Goal: Navigation & Orientation: Find specific page/section

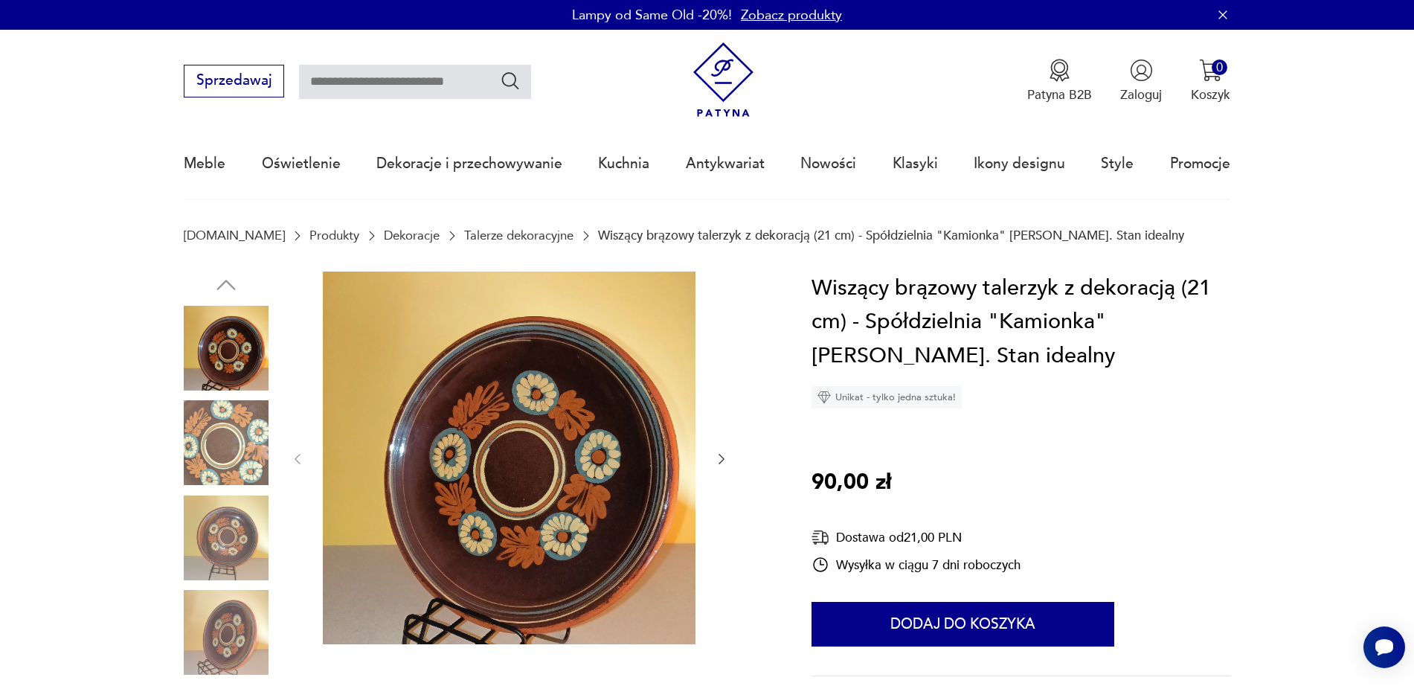
click at [725, 457] on icon "button" at bounding box center [721, 459] width 15 height 15
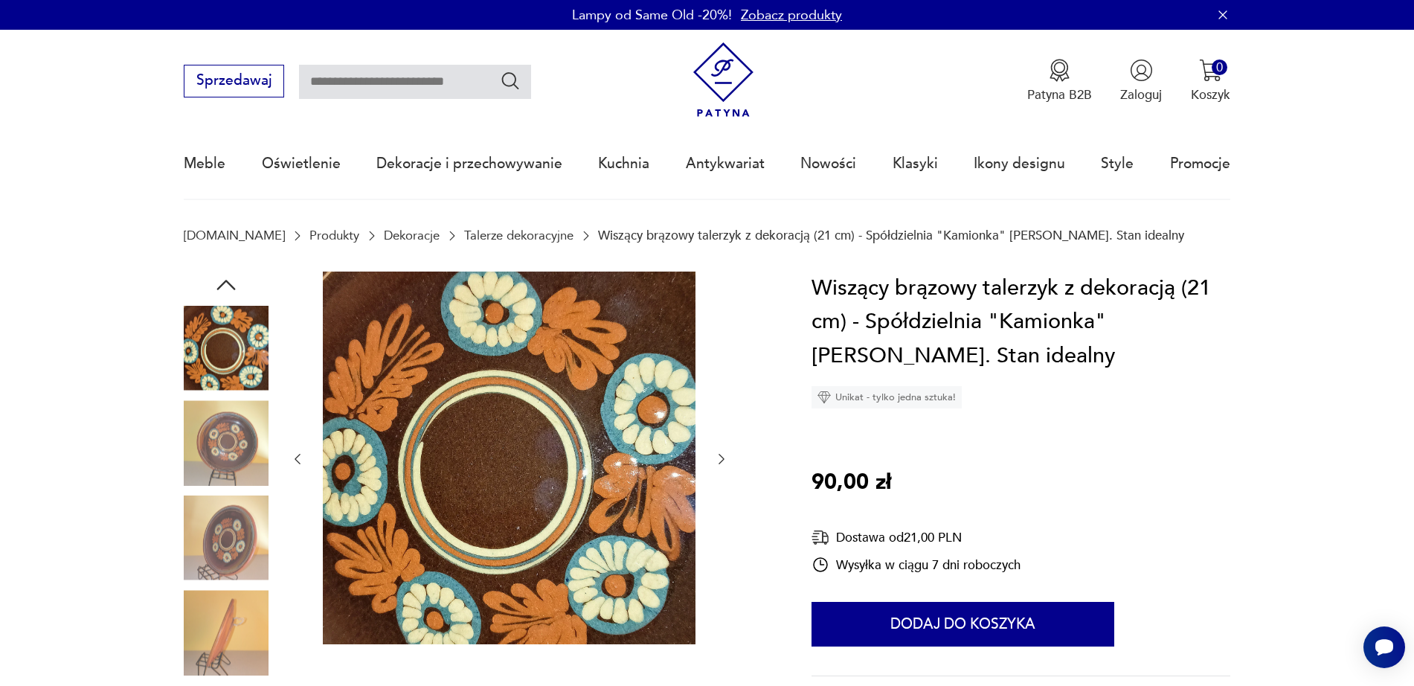
click at [725, 457] on icon "button" at bounding box center [721, 459] width 15 height 15
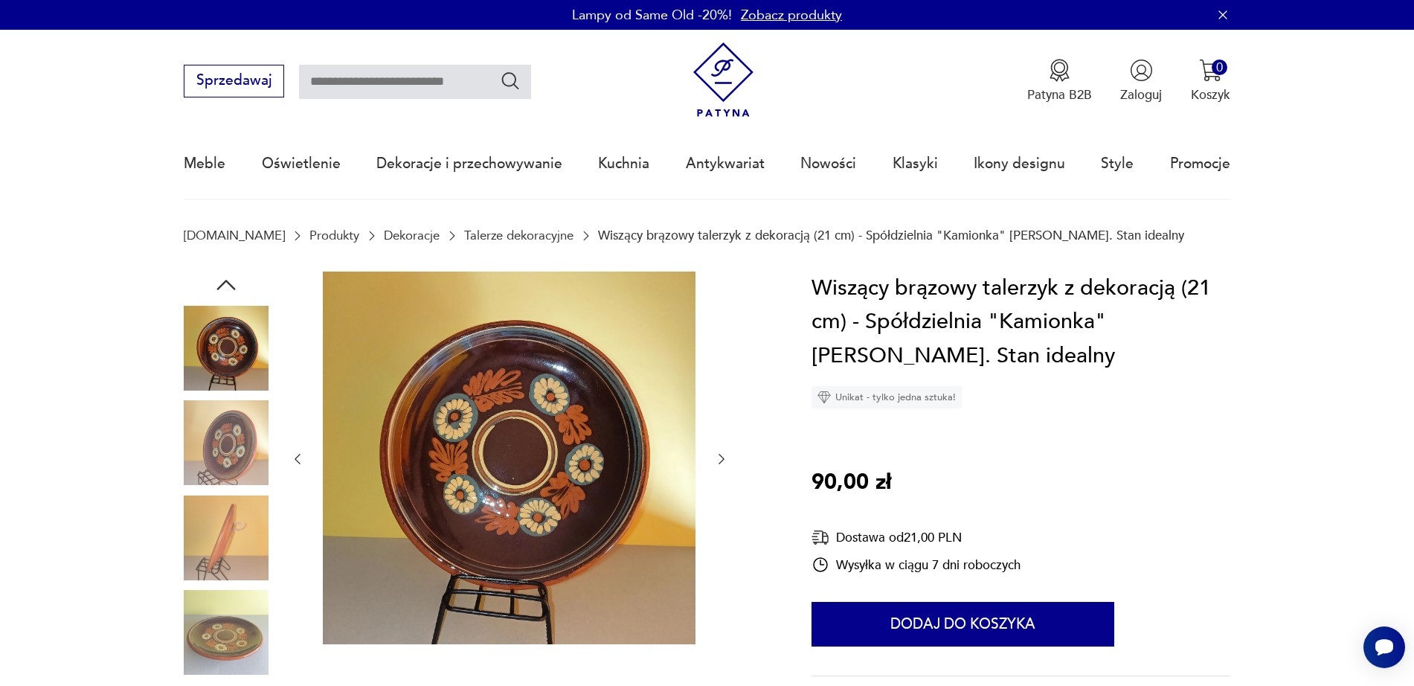
click at [725, 457] on icon "button" at bounding box center [721, 459] width 15 height 15
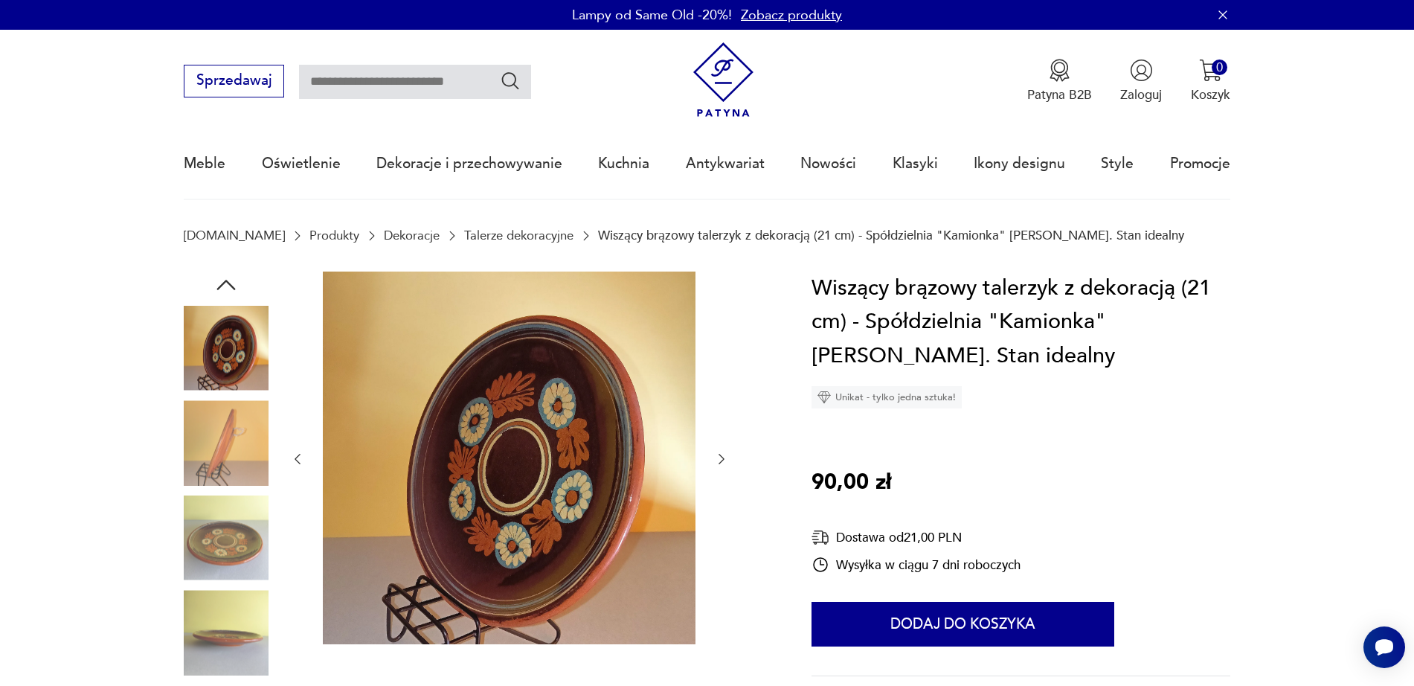
click at [725, 457] on icon "button" at bounding box center [721, 459] width 15 height 15
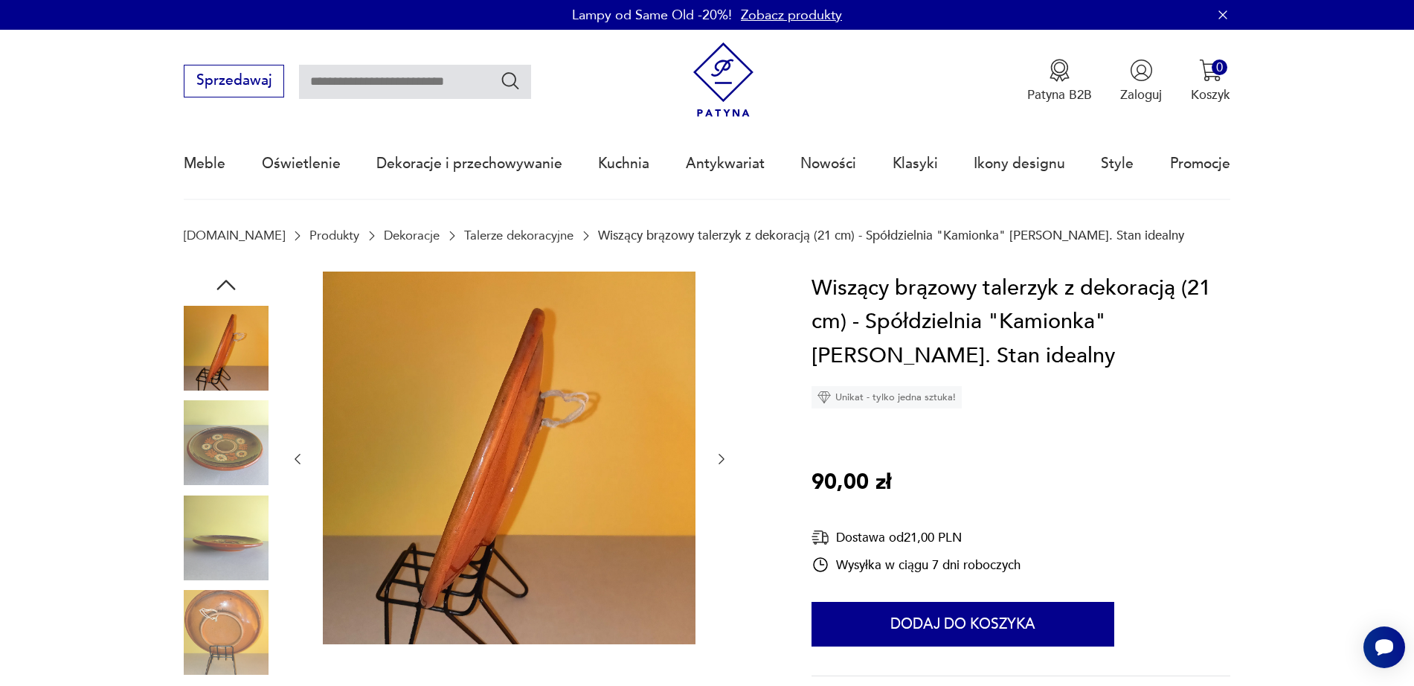
click at [725, 457] on icon "button" at bounding box center [721, 459] width 15 height 15
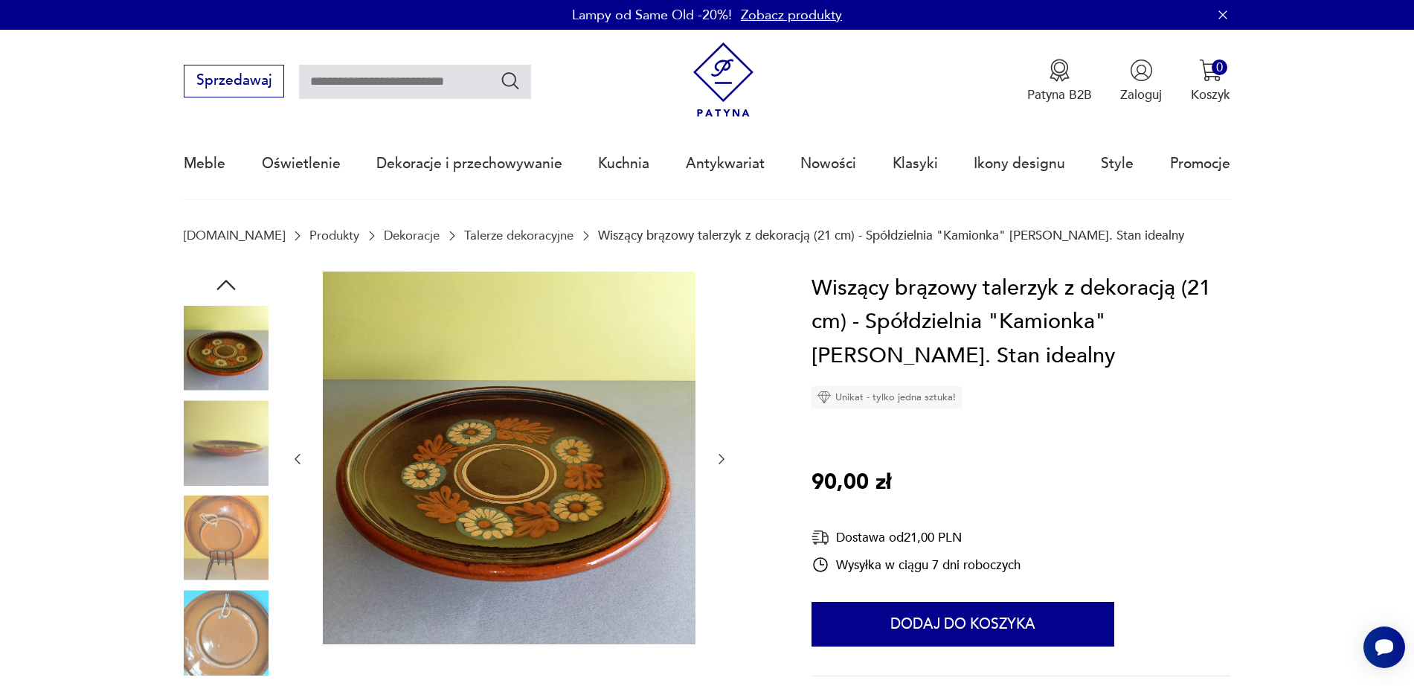
click at [725, 457] on icon "button" at bounding box center [721, 459] width 15 height 15
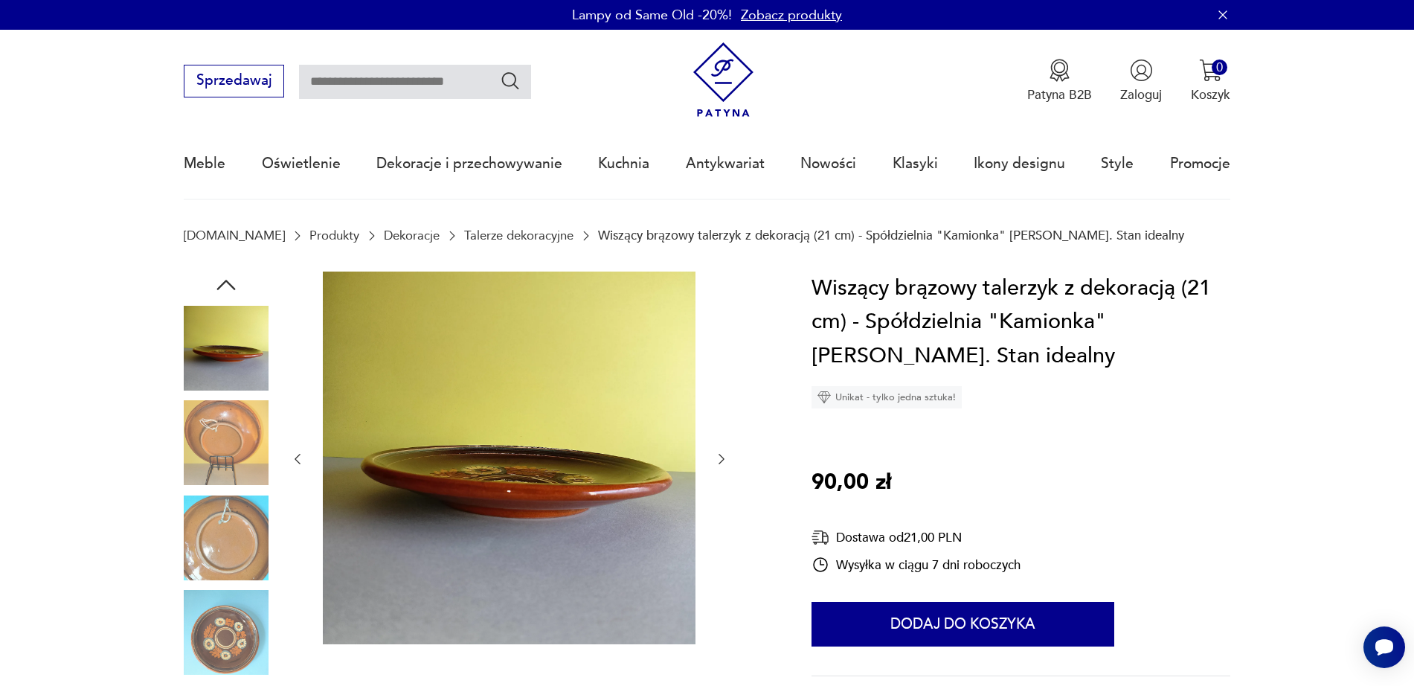
click at [725, 457] on icon "button" at bounding box center [721, 459] width 15 height 15
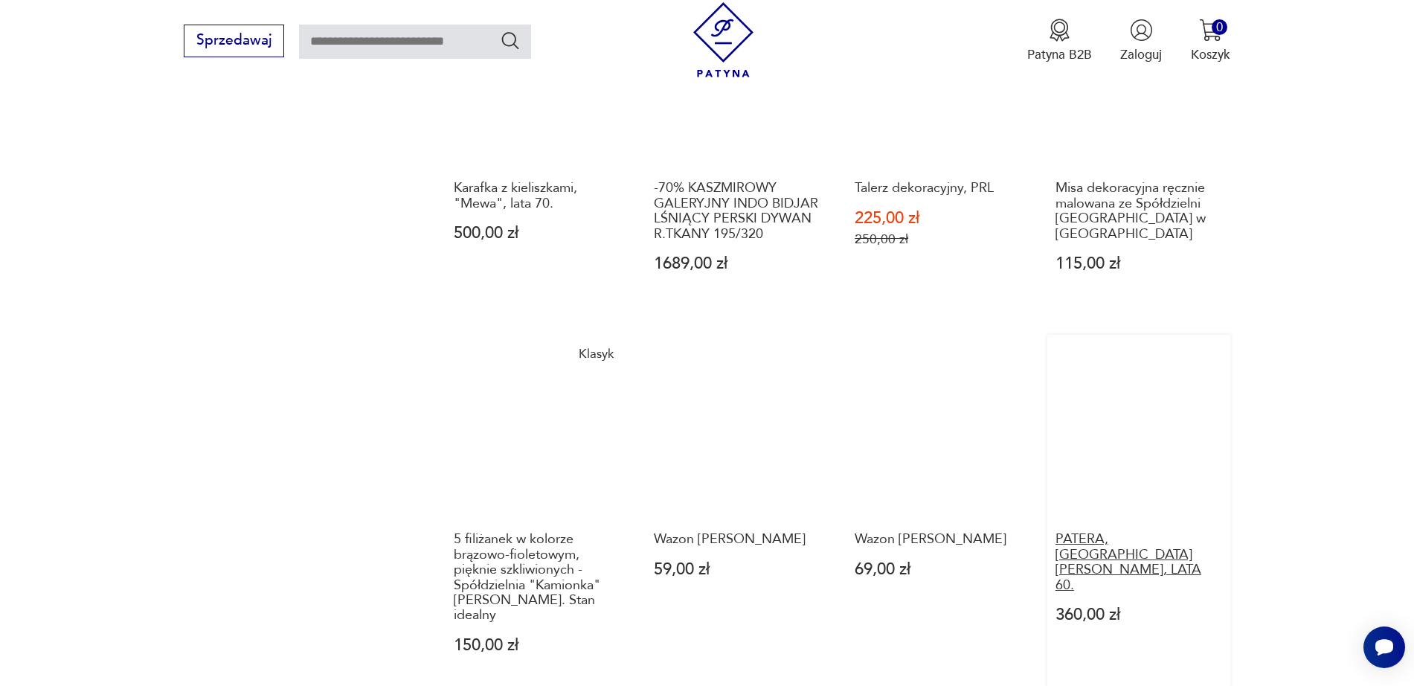
scroll to position [1209, 0]
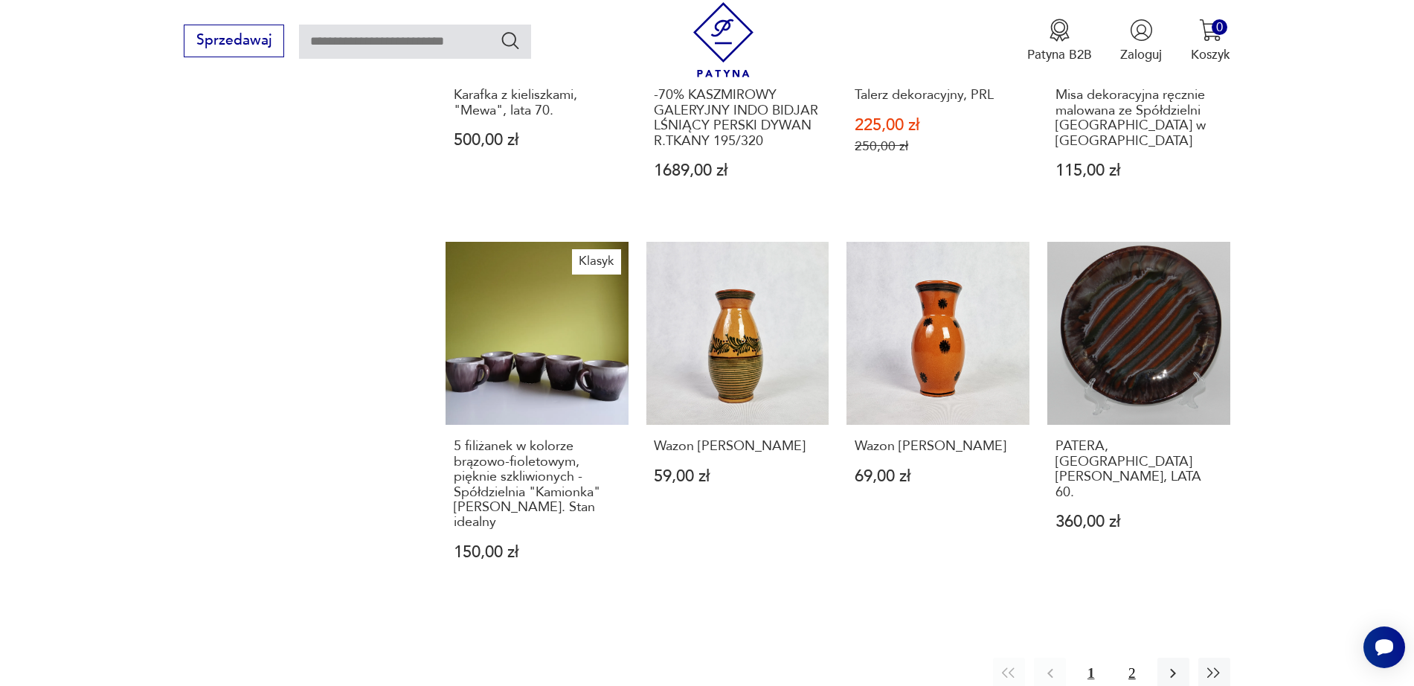
click at [1131, 658] on button "2" at bounding box center [1132, 674] width 32 height 32
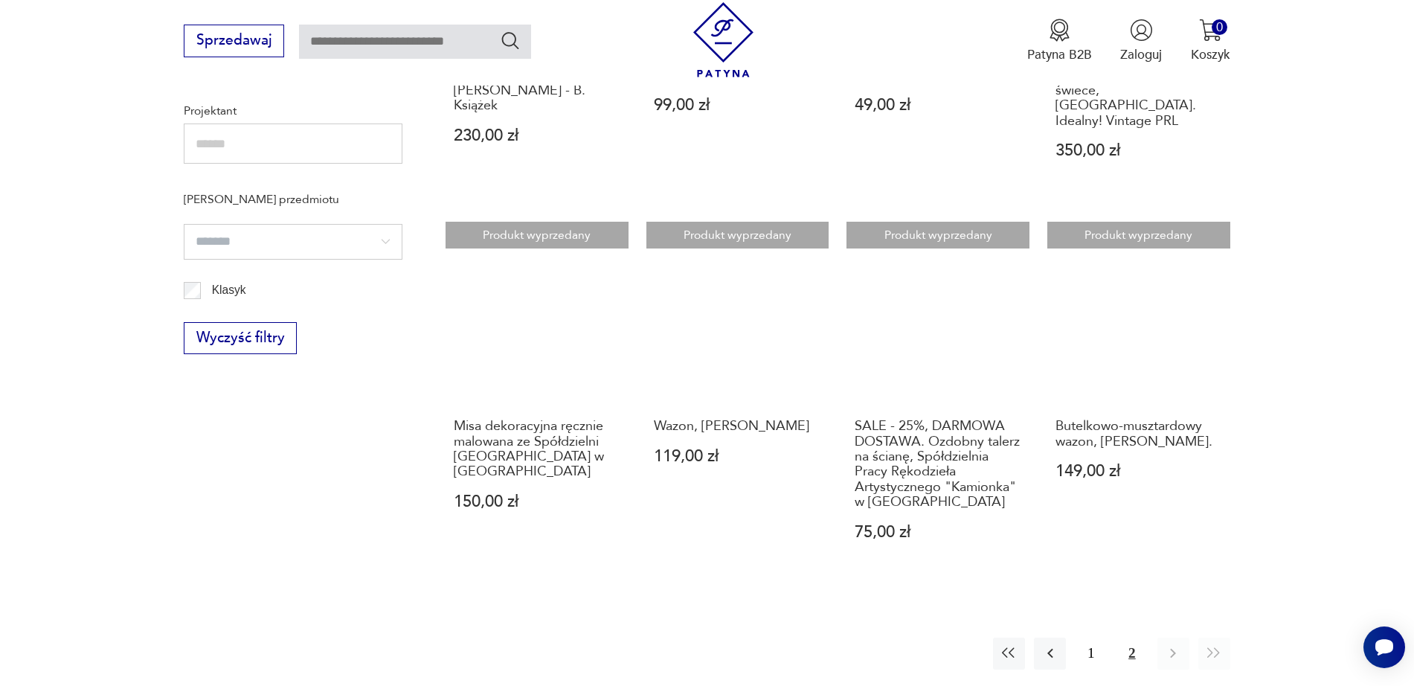
scroll to position [554, 0]
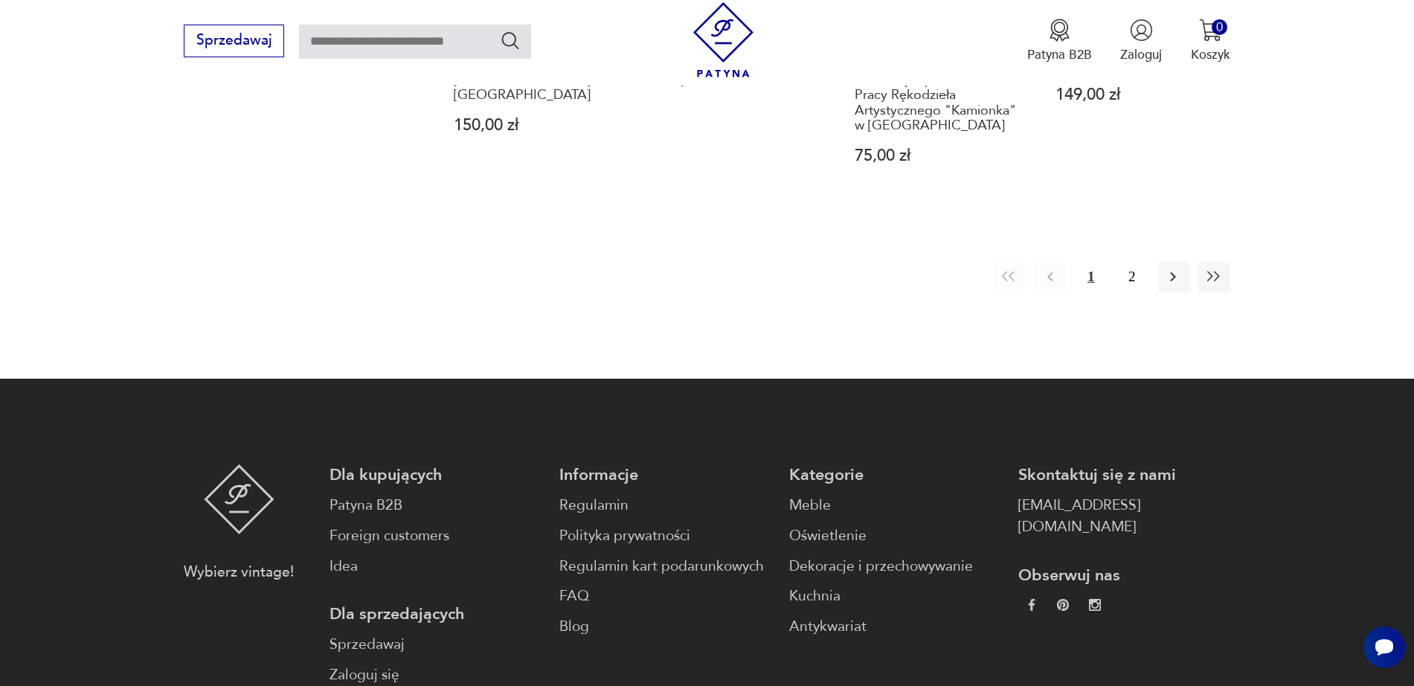
scroll to position [1108, 0]
